Goal: Find specific page/section: Find specific page/section

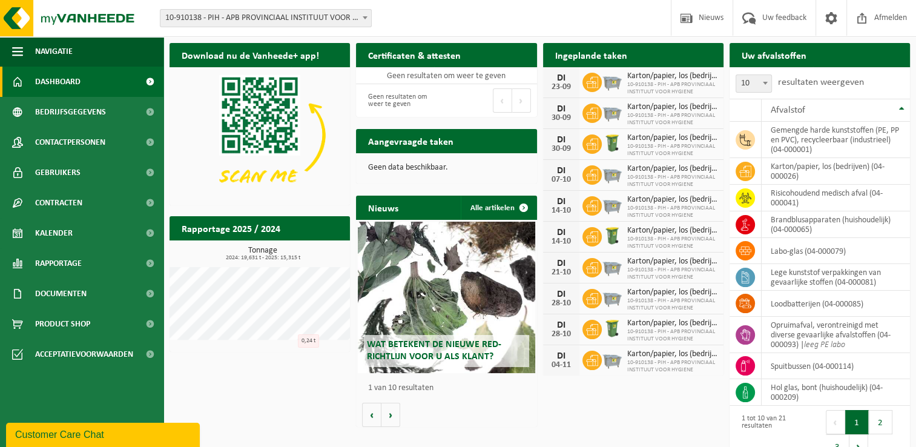
click at [263, 375] on div "Download nu de Vanheede+ app! Verberg Certificaten & attesten Bekijk uw certifi…" at bounding box center [539, 252] width 746 height 430
click at [266, 376] on div "Download nu de Vanheede+ app! Verberg Certificaten & attesten Bekijk uw certifi…" at bounding box center [539, 252] width 746 height 430
drag, startPoint x: 299, startPoint y: 423, endPoint x: 289, endPoint y: 418, distance: 11.4
click at [299, 423] on div "Download nu de Vanheede+ app! Verberg Certificaten & attesten Bekijk uw certifi…" at bounding box center [539, 252] width 746 height 430
click at [303, 384] on div "Download nu de Vanheede+ app! Verberg Certificaten & attesten Bekijk uw certifi…" at bounding box center [539, 252] width 746 height 430
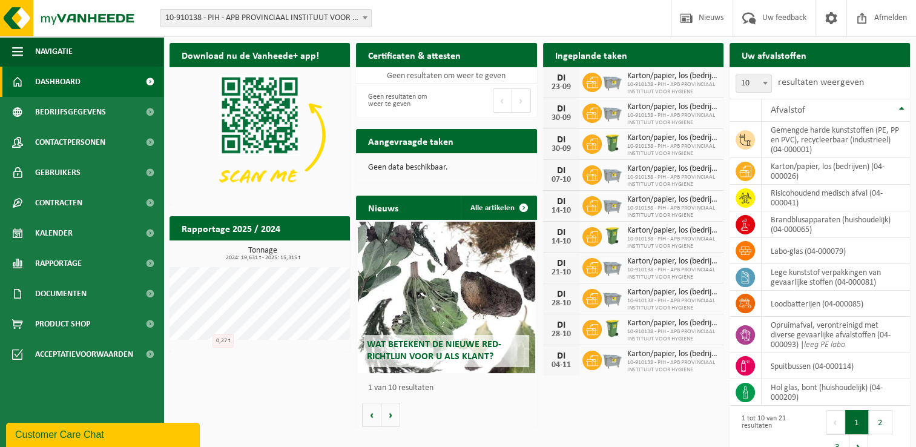
click at [249, 373] on div "Download nu de Vanheede+ app! Verberg Certificaten & attesten Bekijk uw certifi…" at bounding box center [539, 252] width 746 height 430
click at [257, 397] on div "Download nu de Vanheede+ app! Verberg Certificaten & attesten Bekijk uw certifi…" at bounding box center [539, 252] width 746 height 430
click at [470, 435] on div "Download nu de Vanheede+ app! Verberg Certificaten & attesten Bekijk uw certifi…" at bounding box center [539, 252] width 746 height 430
click at [621, 406] on div "Download nu de Vanheede+ app! Verberg Certificaten & attesten Bekijk uw certifi…" at bounding box center [539, 252] width 746 height 430
click at [280, 407] on div "Download nu de Vanheede+ app! Verberg Certificaten & attesten Bekijk uw certifi…" at bounding box center [539, 252] width 746 height 430
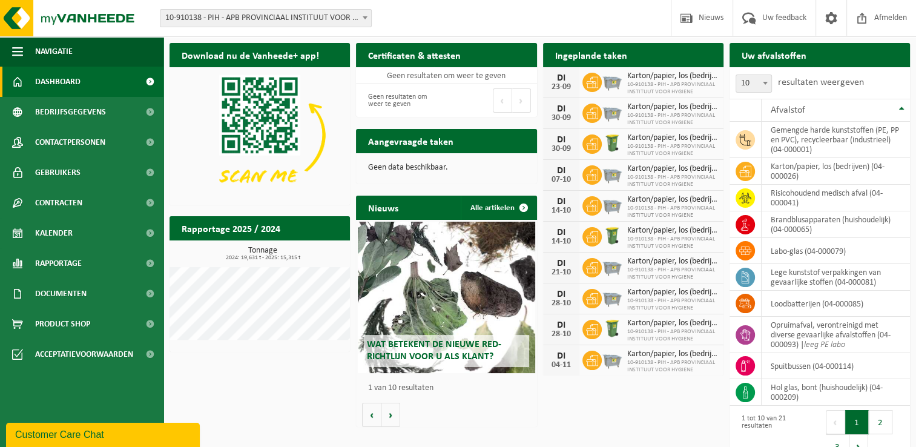
click at [712, 422] on div "Download nu de Vanheede+ app! Verberg Certificaten & attesten Bekijk uw certifi…" at bounding box center [539, 252] width 746 height 430
click at [245, 382] on div "Download nu de Vanheede+ app! Verberg Certificaten & attesten Bekijk uw certifi…" at bounding box center [539, 252] width 746 height 430
click at [303, 391] on div "Download nu de Vanheede+ app! Verberg Certificaten & attesten Bekijk uw certifi…" at bounding box center [539, 252] width 746 height 430
click at [280, 370] on div "Download nu de Vanheede+ app! Verberg Certificaten & attesten Bekijk uw certifi…" at bounding box center [539, 252] width 746 height 430
click at [257, 353] on div "Rapportage 2025 / 2024 Bekijk rapportage Tonnage 2024: 19,631 t - 2025: 15,315 …" at bounding box center [259, 284] width 186 height 148
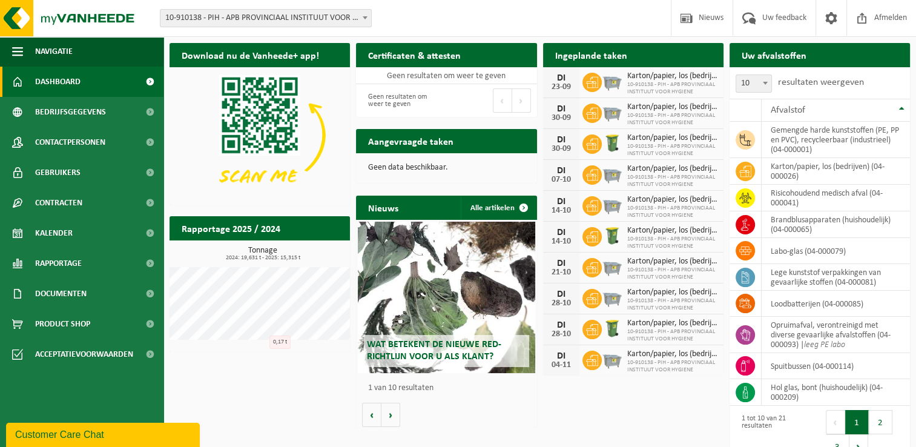
click at [287, 363] on div "Download nu de Vanheede+ app! Verberg Certificaten & attesten Bekijk uw certifi…" at bounding box center [539, 252] width 746 height 430
click at [297, 384] on div "Download nu de Vanheede+ app! Verberg Certificaten & attesten Bekijk uw certifi…" at bounding box center [539, 252] width 746 height 430
click at [219, 381] on div "Download nu de Vanheede+ app! Verberg Certificaten & attesten Bekijk uw certifi…" at bounding box center [539, 252] width 746 height 430
click at [51, 240] on span "Kalender" at bounding box center [54, 233] width 38 height 30
